Goal: Information Seeking & Learning: Learn about a topic

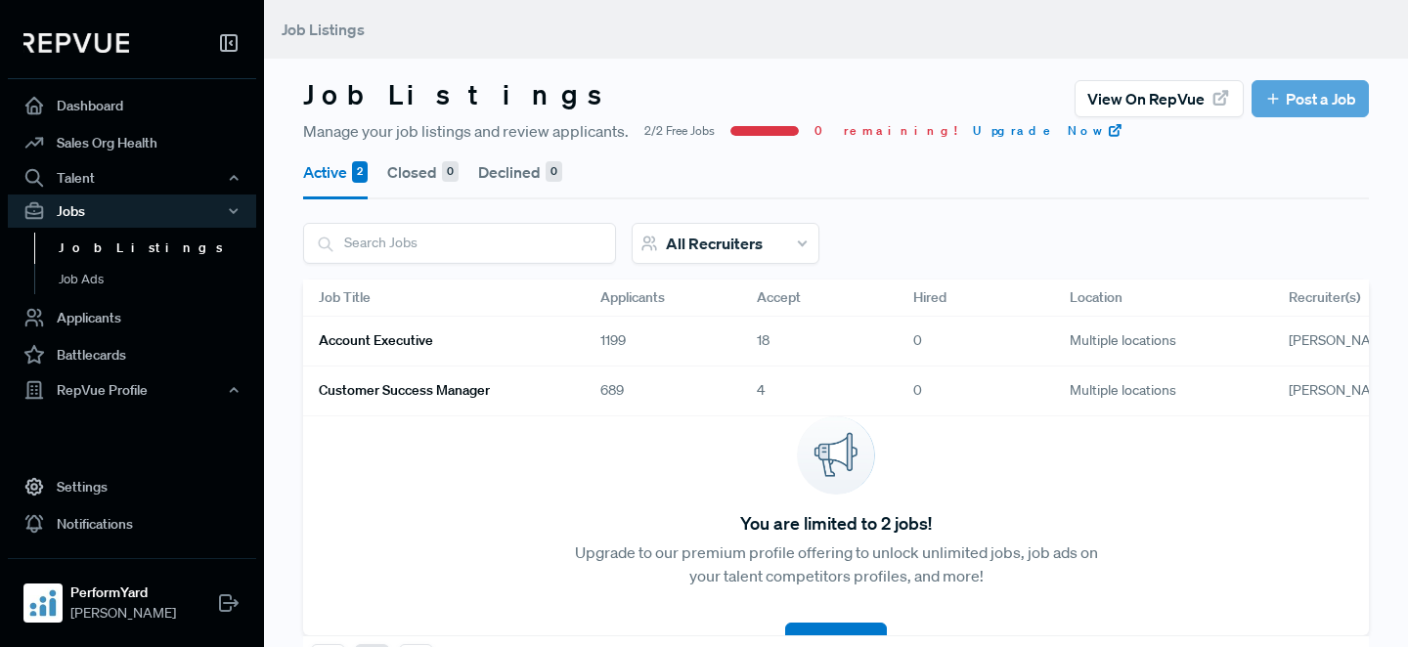
click at [579, 357] on div "Account Executive" at bounding box center [444, 342] width 282 height 50
click at [555, 344] on div "Account Executive" at bounding box center [444, 342] width 282 height 50
click at [504, 341] on link "Account Executive" at bounding box center [436, 341] width 235 height 33
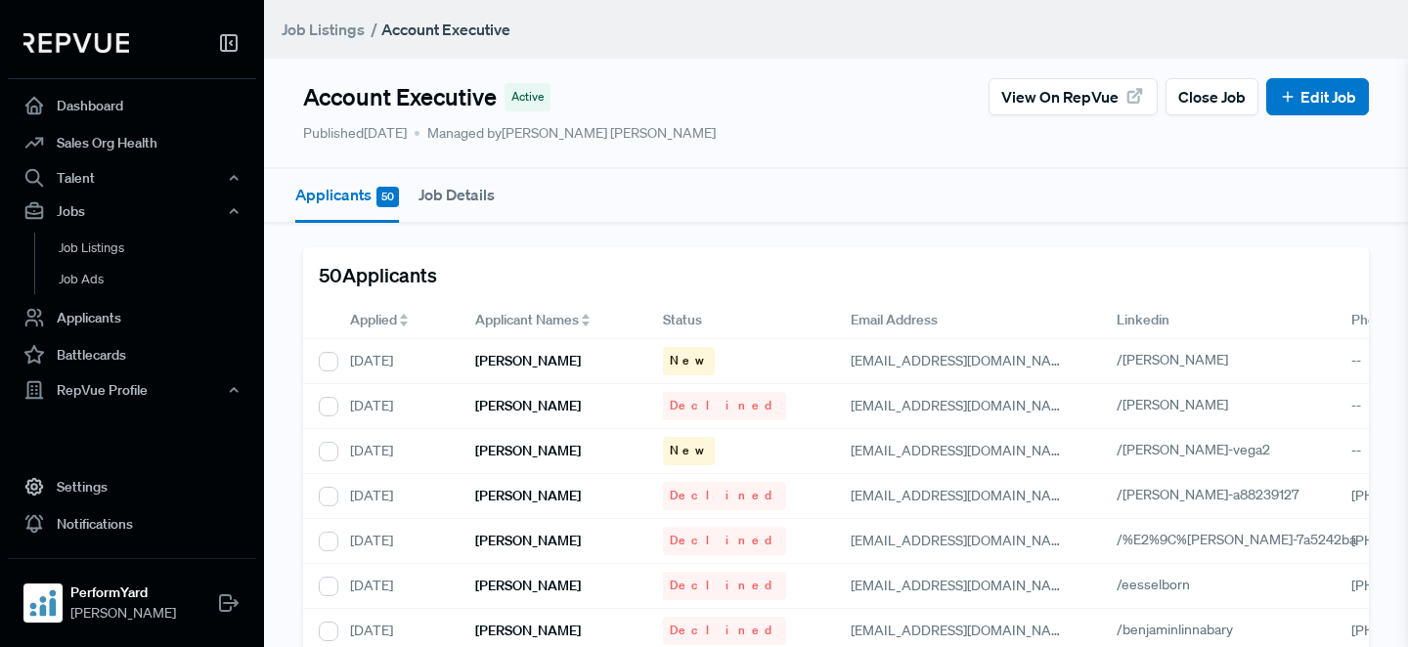
click at [367, 322] on span "Applied" at bounding box center [373, 320] width 47 height 21
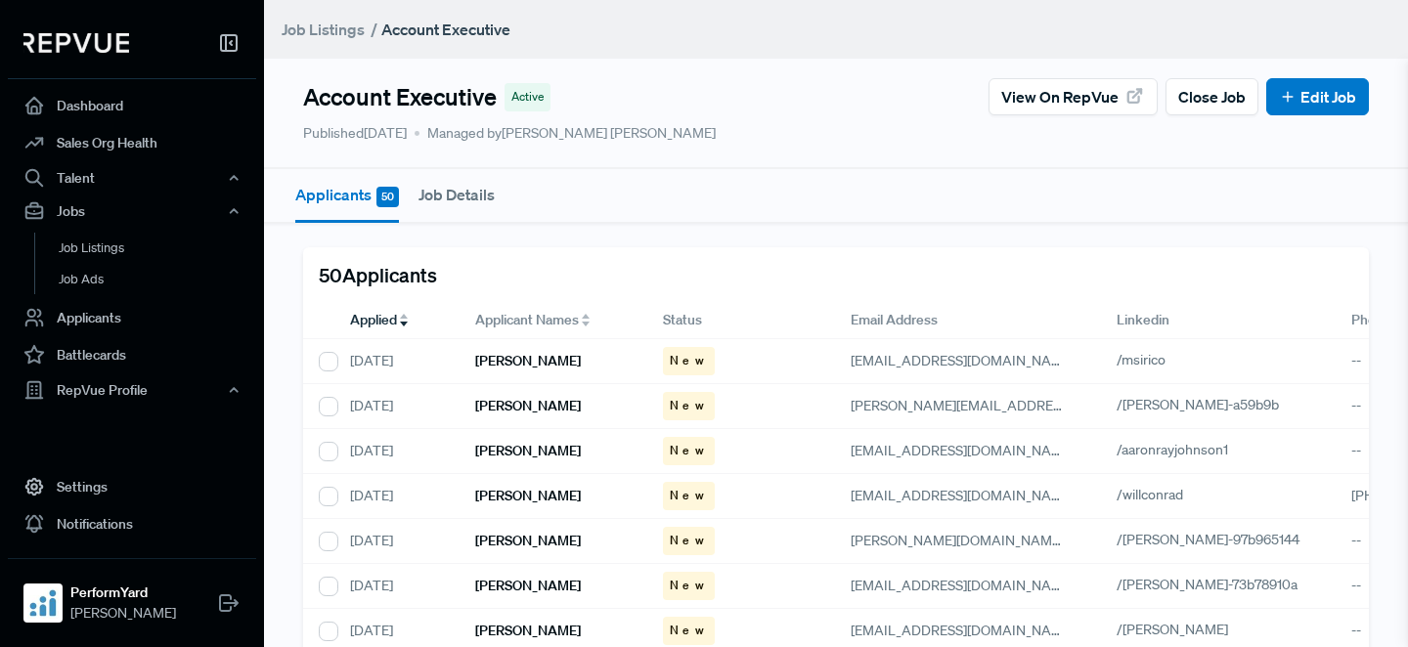
scroll to position [75, 0]
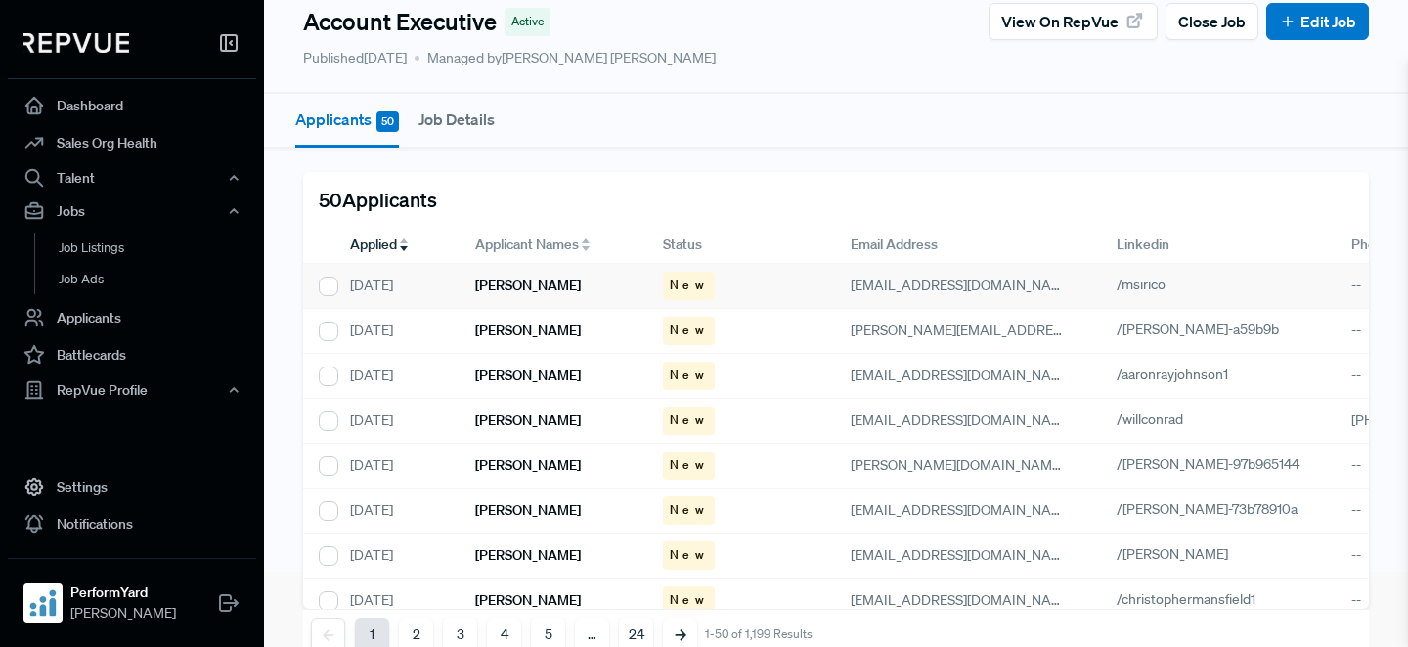
click at [563, 284] on div "[PERSON_NAME]" at bounding box center [554, 286] width 188 height 45
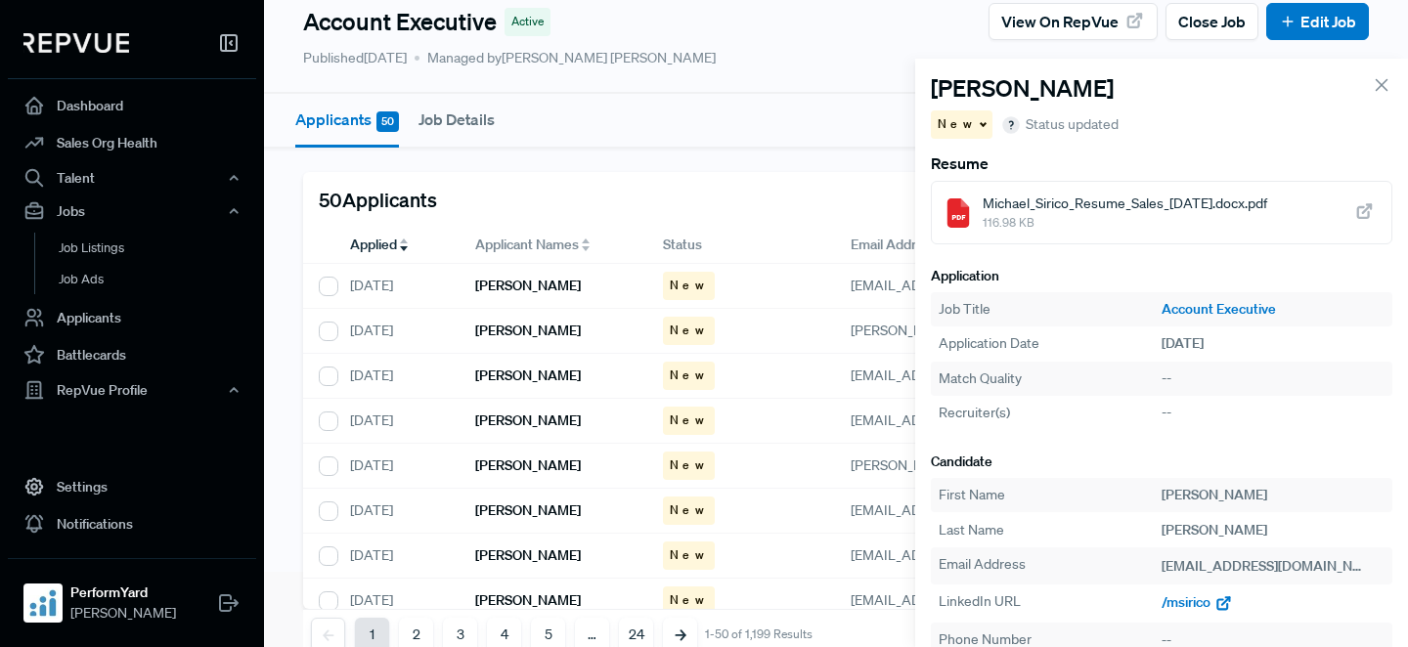
click at [1195, 601] on span "/msirico" at bounding box center [1186, 603] width 49 height 18
click at [523, 320] on div "[PERSON_NAME]" at bounding box center [554, 331] width 188 height 45
click at [1176, 607] on span "/[PERSON_NAME]-a59b9b" at bounding box center [1243, 603] width 162 height 18
click at [545, 355] on div "[PERSON_NAME]" at bounding box center [554, 376] width 188 height 45
click at [1219, 600] on span "/aaronrayjohnson1" at bounding box center [1218, 603] width 112 height 18
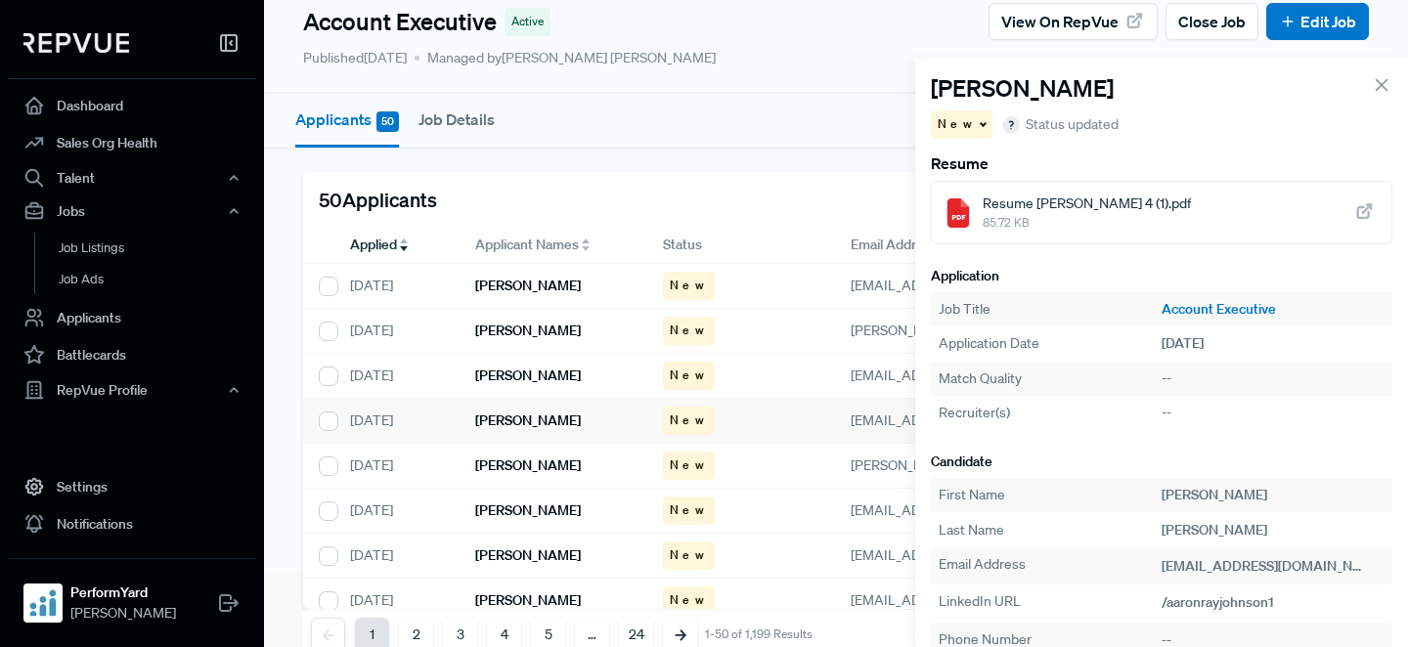
click at [542, 420] on h6 "[PERSON_NAME]" at bounding box center [528, 421] width 106 height 17
click at [1195, 599] on span "/willconrad" at bounding box center [1195, 603] width 67 height 18
click at [554, 462] on div "[PERSON_NAME]" at bounding box center [554, 466] width 188 height 45
click at [1235, 603] on span "/[PERSON_NAME]-97b965144" at bounding box center [1255, 603] width 187 height 18
click at [530, 510] on h6 "[PERSON_NAME]" at bounding box center [528, 511] width 106 height 17
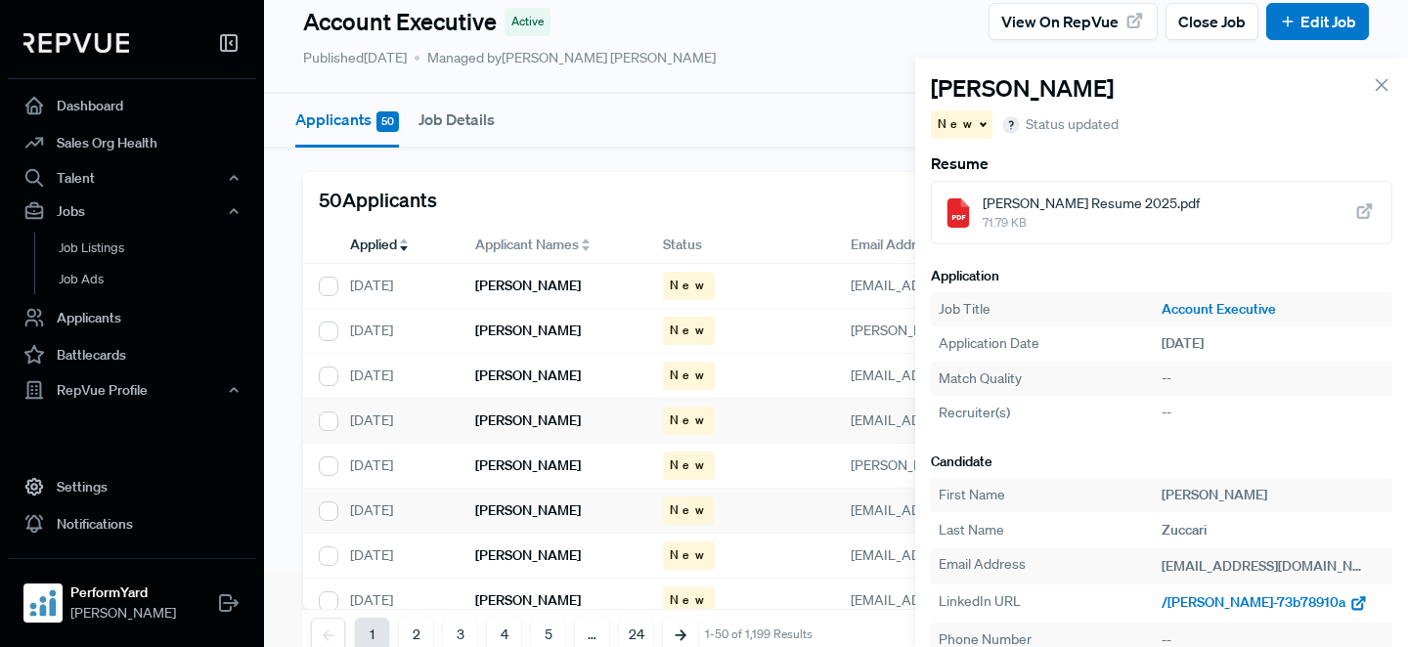
click at [1179, 602] on span "/[PERSON_NAME]-73b78910a" at bounding box center [1254, 603] width 184 height 18
click at [549, 557] on h6 "[PERSON_NAME]" at bounding box center [528, 556] width 106 height 17
click at [1201, 609] on span "/[PERSON_NAME]" at bounding box center [1217, 603] width 111 height 18
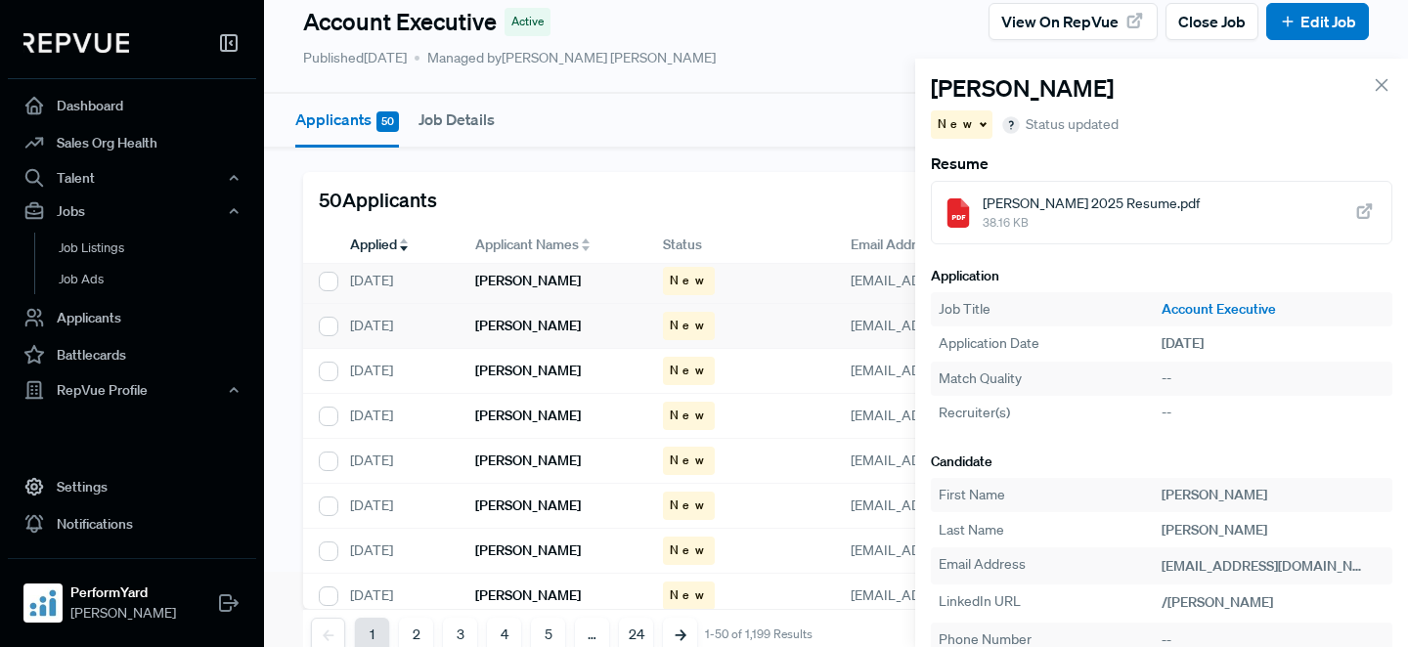
scroll to position [231, 0]
click at [563, 370] on h6 "[PERSON_NAME]" at bounding box center [528, 370] width 106 height 17
click at [1221, 602] on span "/christophermansfield1" at bounding box center [1232, 603] width 140 height 18
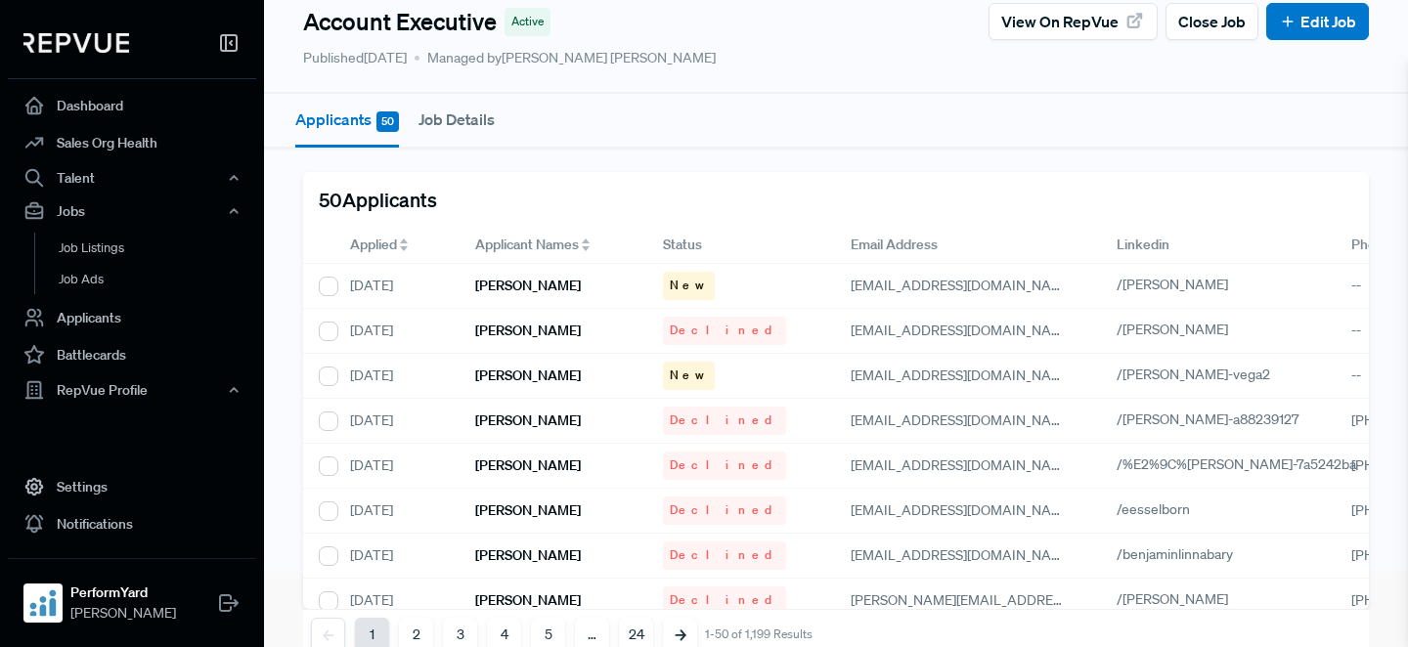
scroll to position [0, 0]
